Goal: Check status

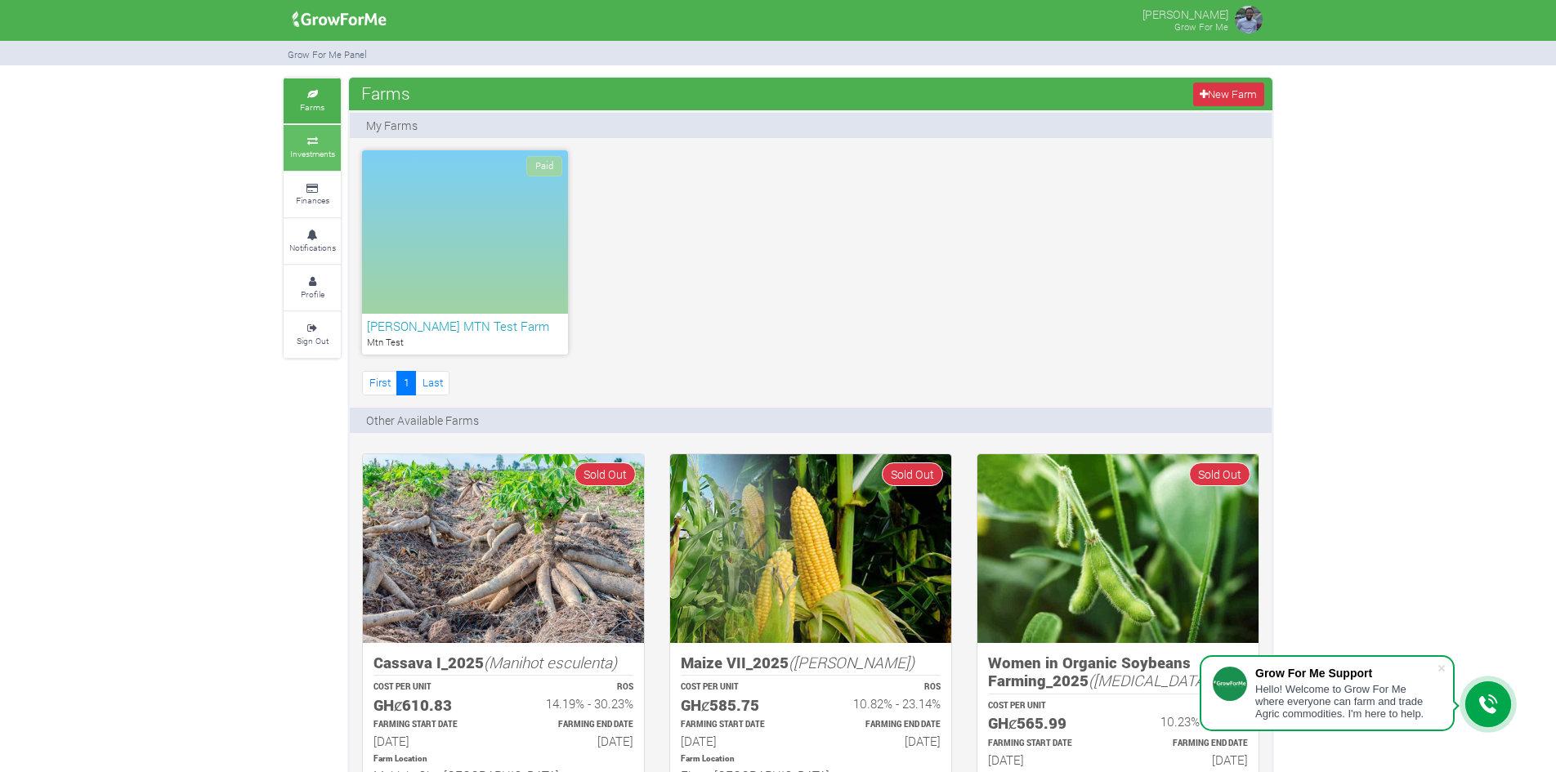
click at [323, 148] on small "Investments" at bounding box center [312, 153] width 45 height 11
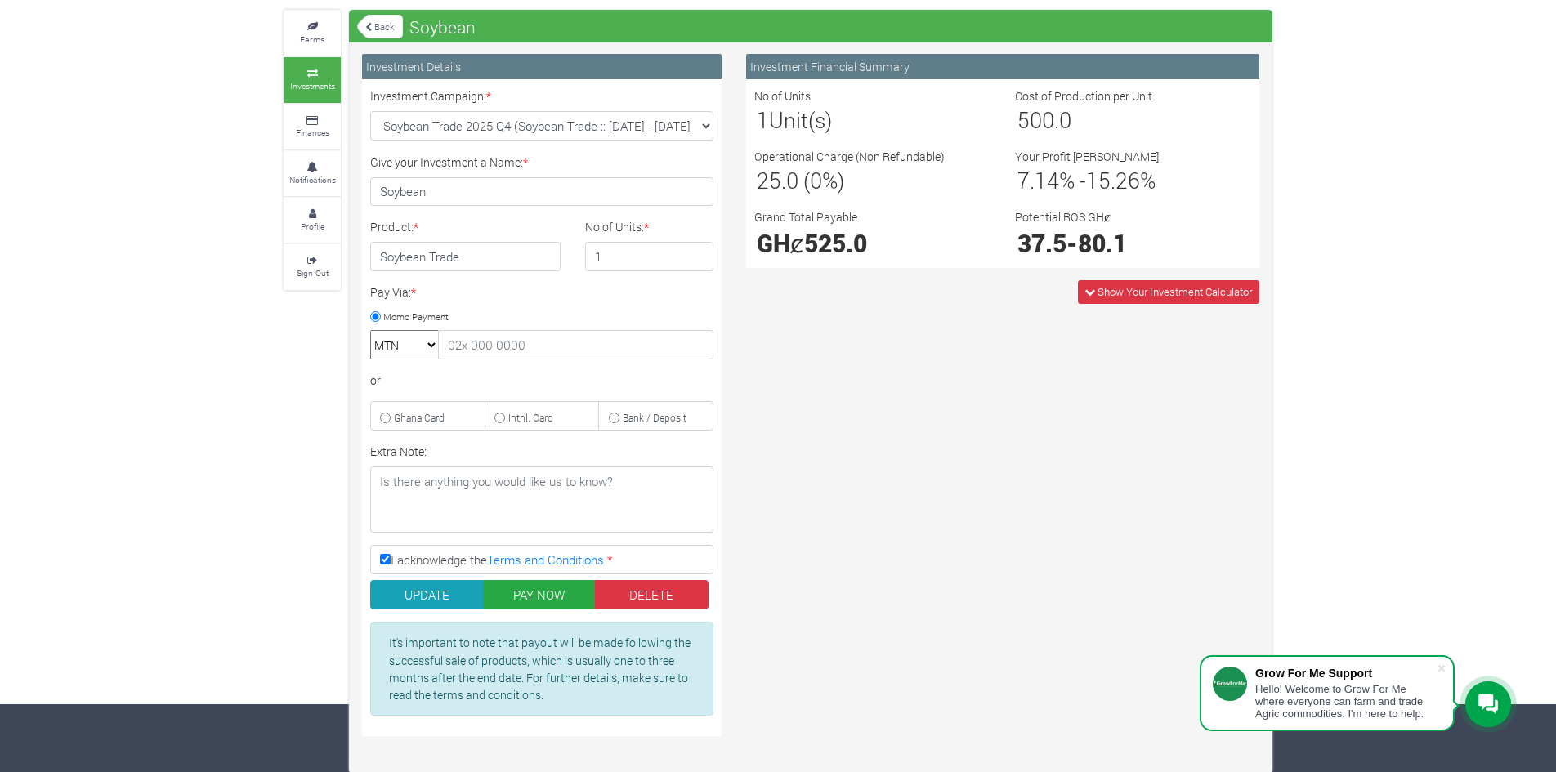
scroll to position [69, 0]
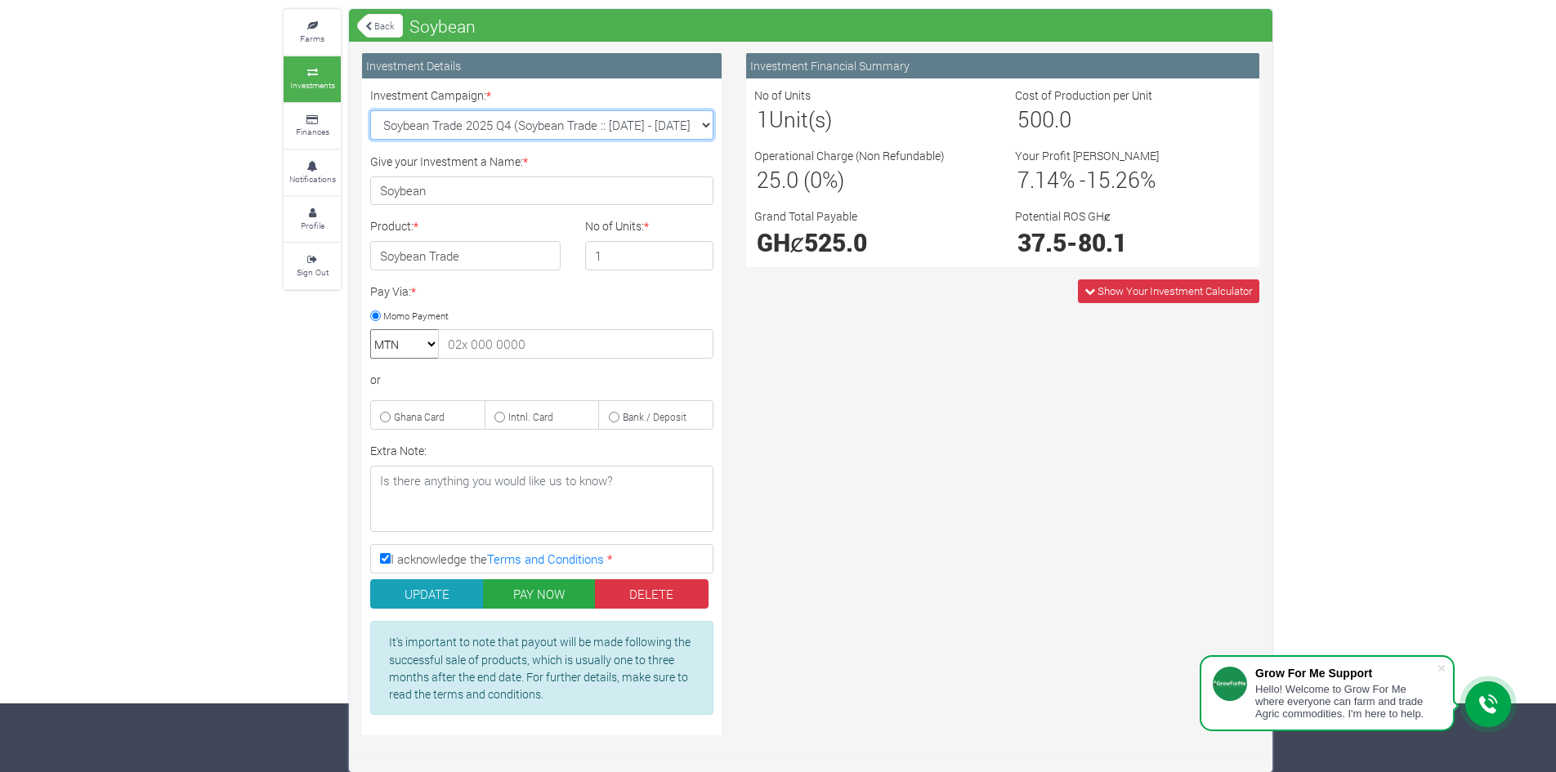
click at [694, 132] on select "Soybean Trade 2025 Q4 (Soybean Trade :: [DATE] - [DATE]) Cocoa/Shearnut Trade 2…" at bounding box center [541, 124] width 343 height 29
click at [1359, 123] on div "Farms Investments Finances Notifications Profile Sign Out Back Soybean" at bounding box center [778, 390] width 1556 height 762
click at [324, 28] on icon at bounding box center [312, 26] width 49 height 8
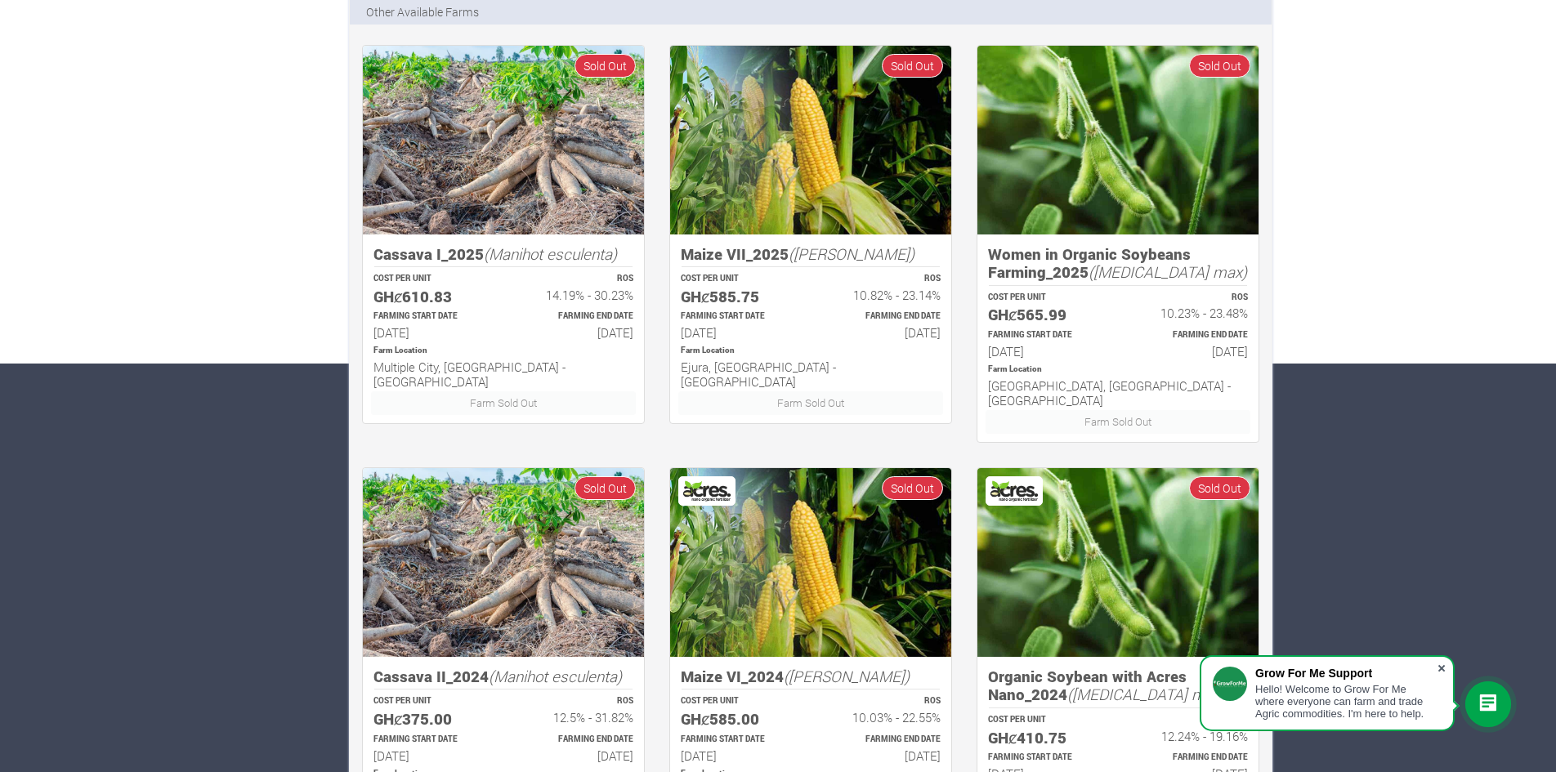
click at [1442, 664] on span at bounding box center [1441, 668] width 16 height 16
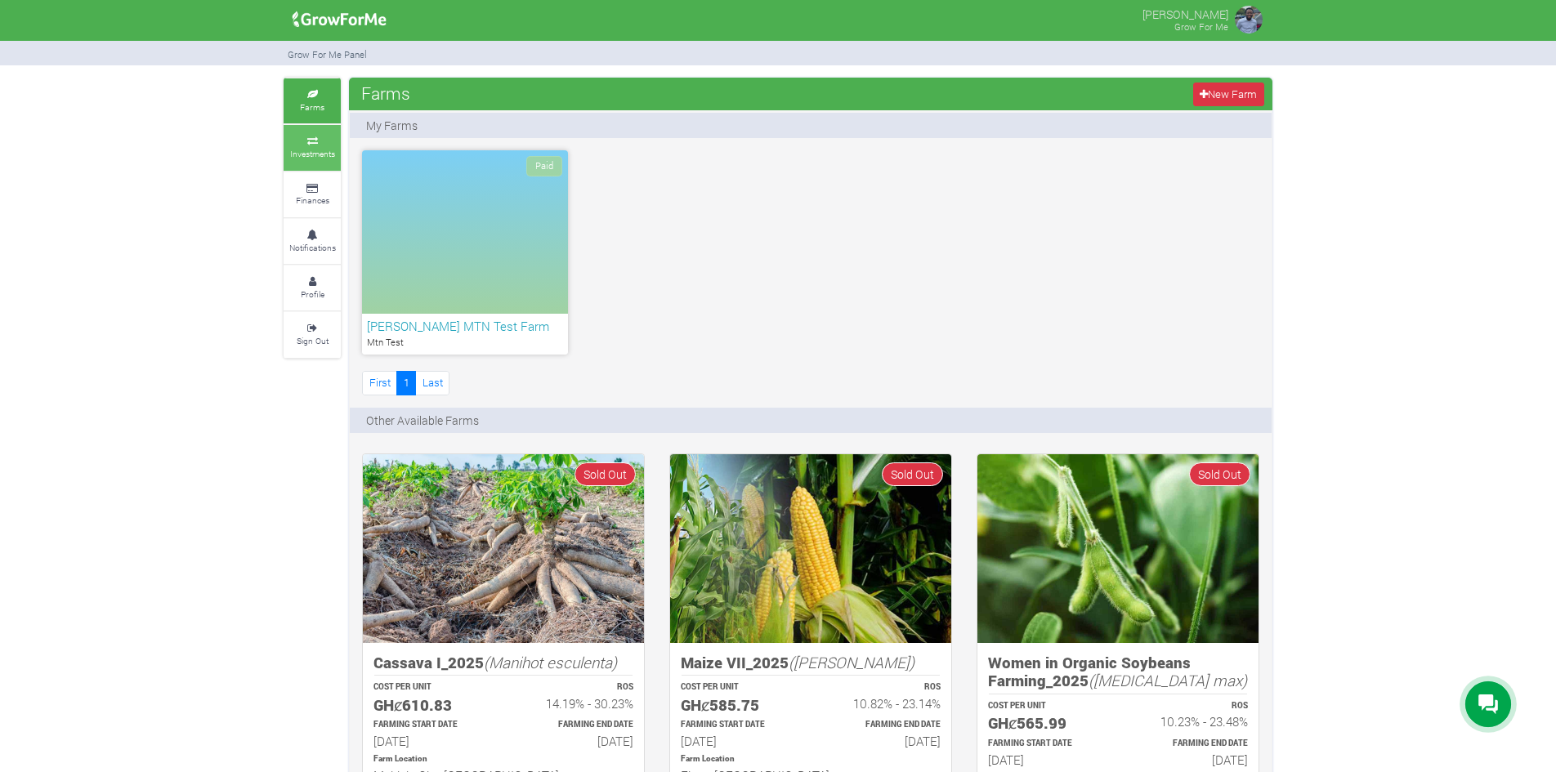
click at [312, 143] on icon at bounding box center [312, 141] width 49 height 8
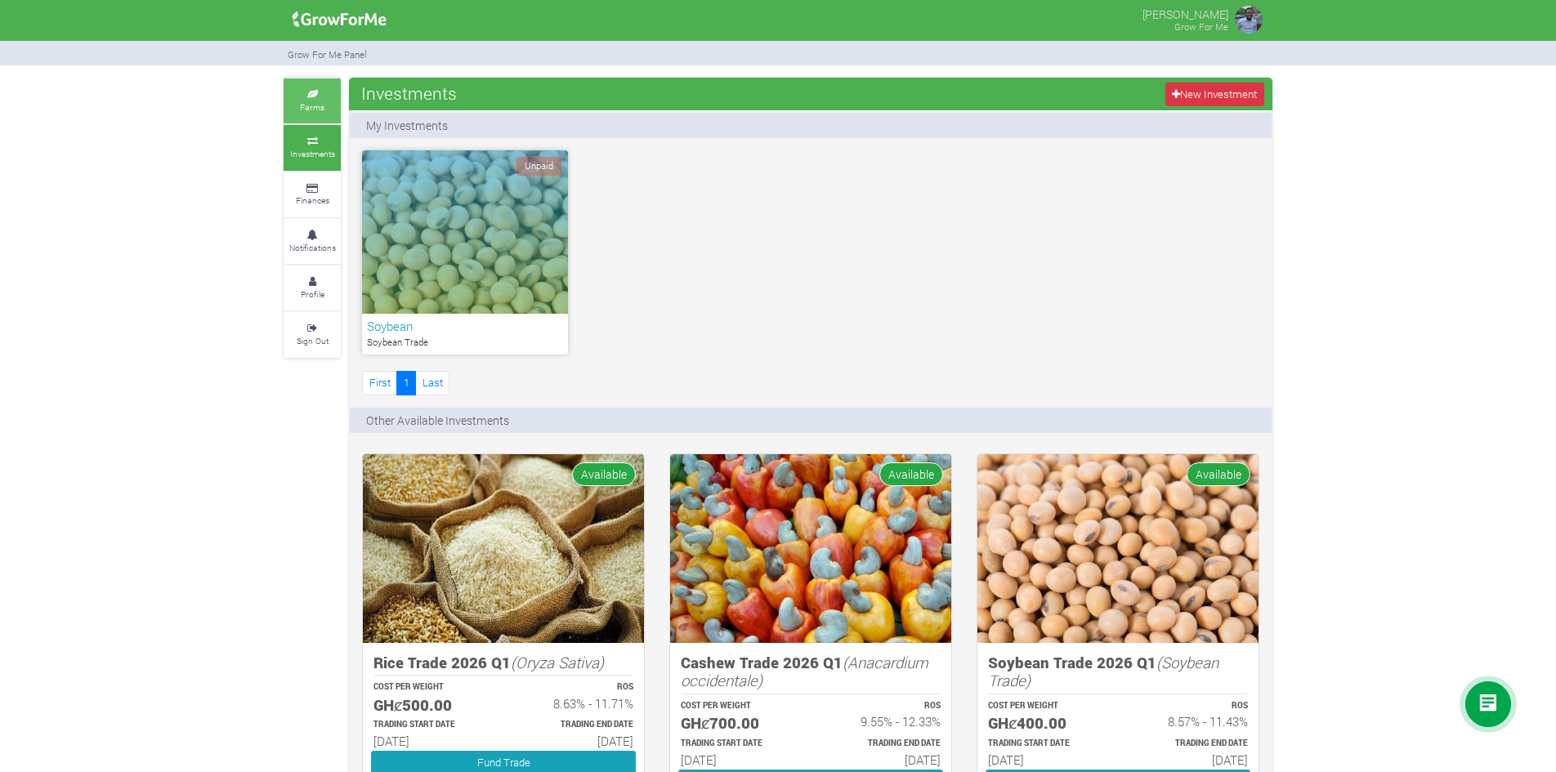
click at [326, 100] on link "Farms" at bounding box center [312, 100] width 57 height 45
